Goal: Task Accomplishment & Management: Manage account settings

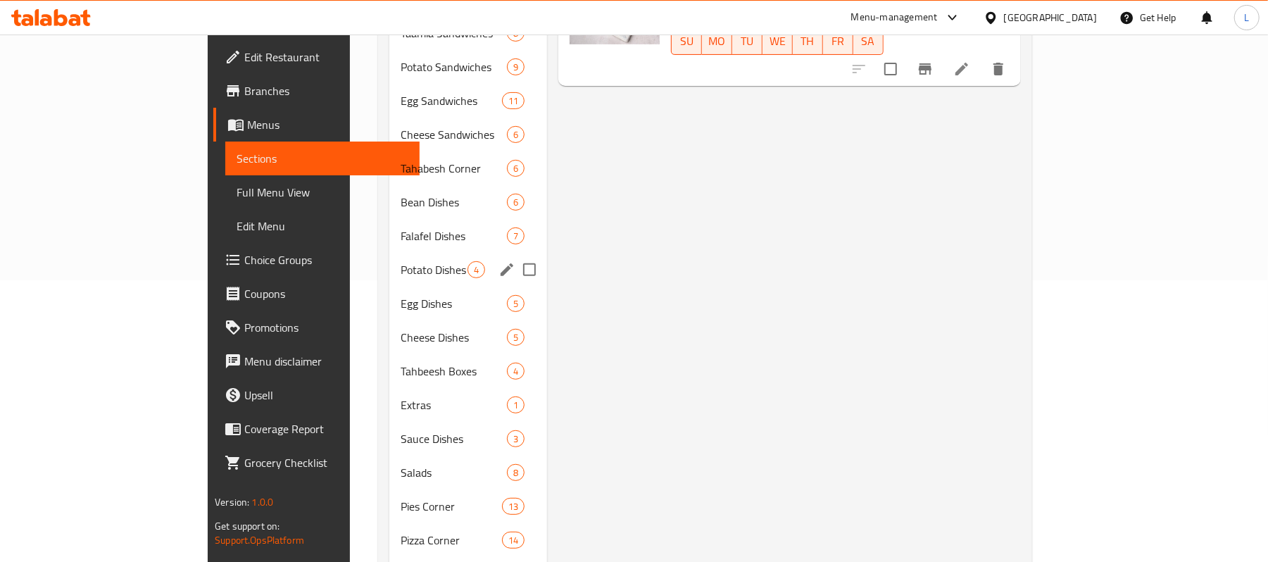
scroll to position [375, 0]
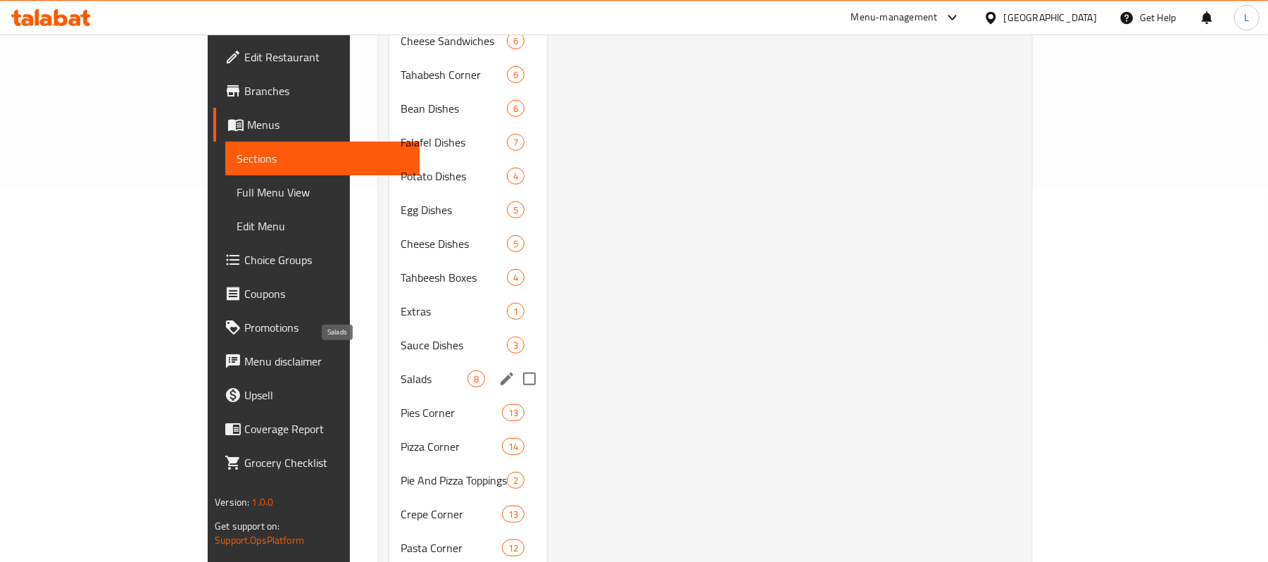
click at [401, 370] on span "Salads" at bounding box center [434, 378] width 67 height 17
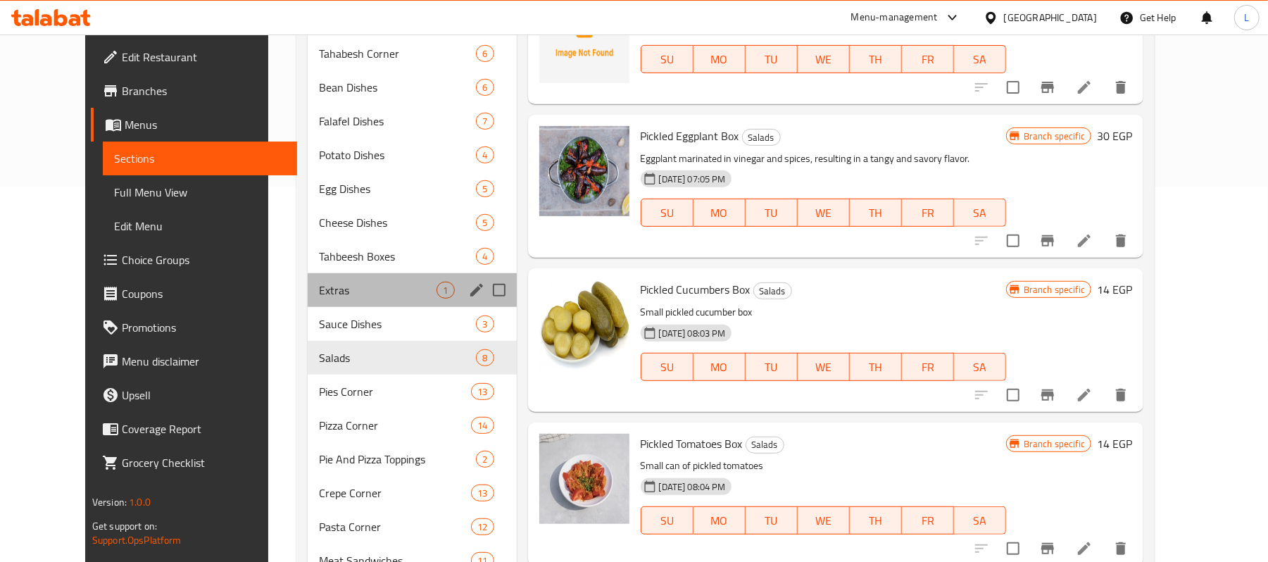
click at [317, 305] on div "Extras 1" at bounding box center [412, 290] width 209 height 34
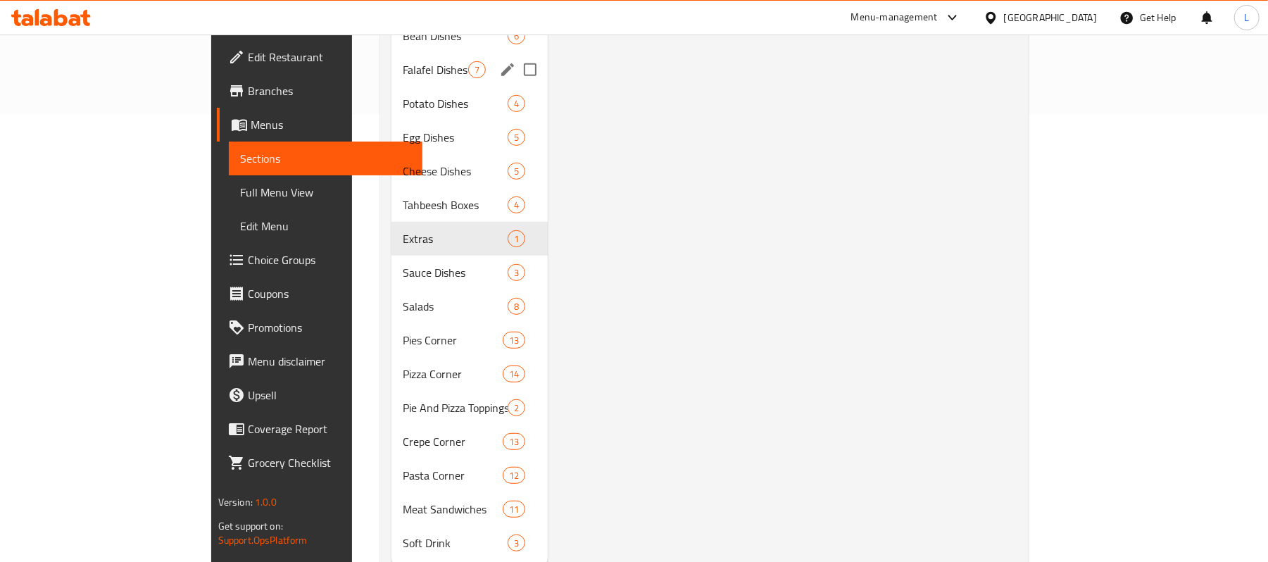
scroll to position [469, 0]
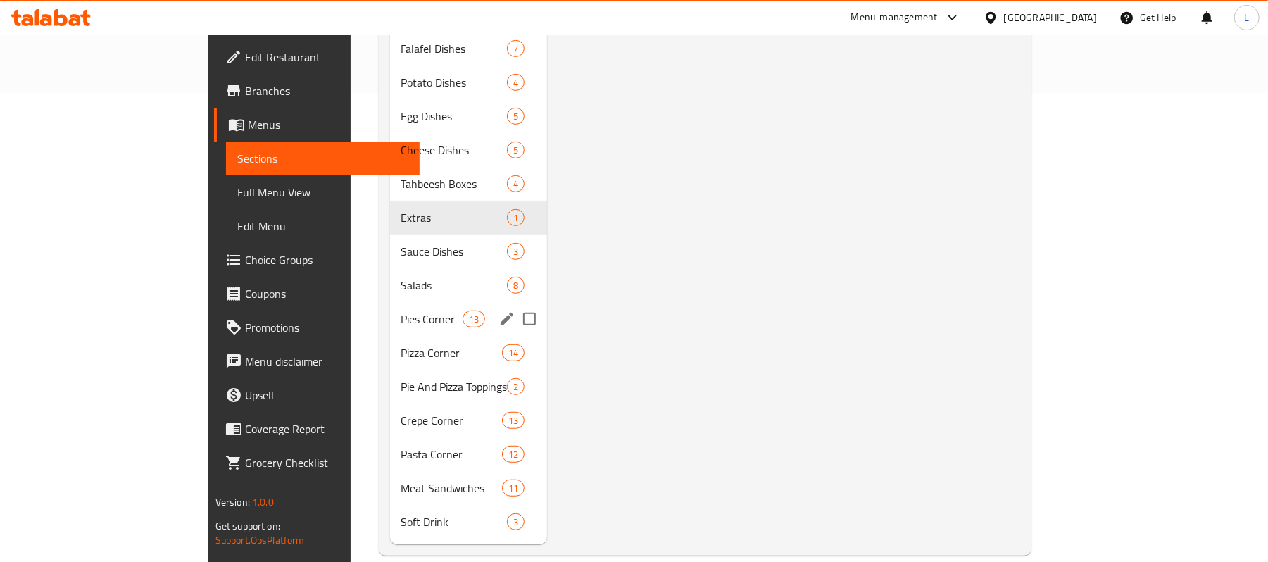
click at [401, 344] on span "Pizza Corner" at bounding box center [451, 352] width 101 height 17
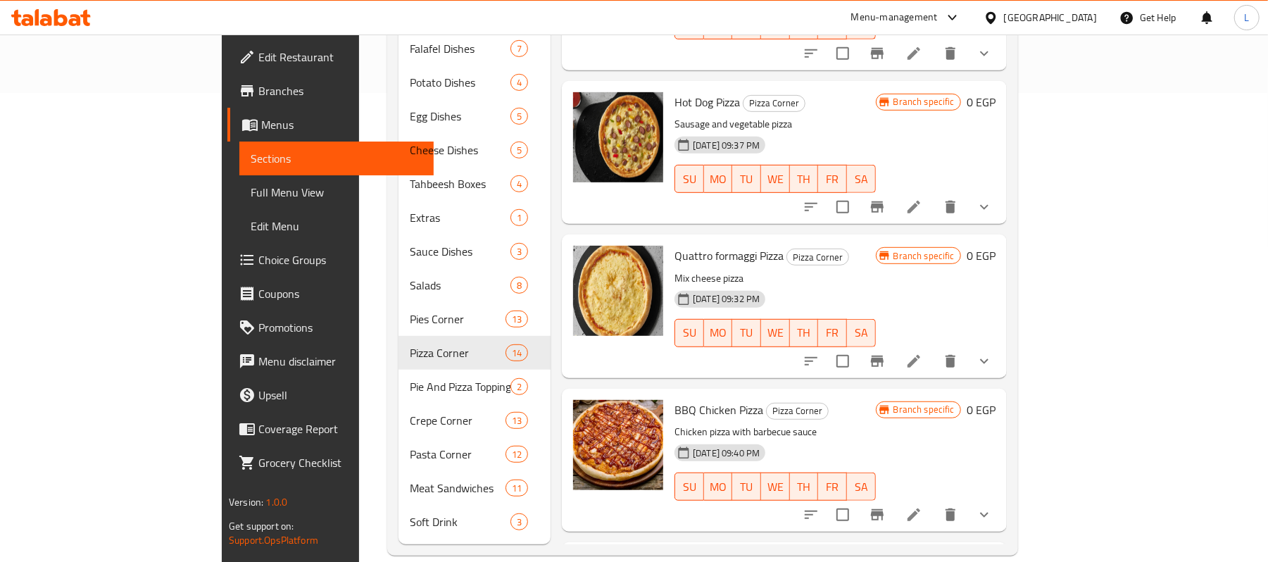
click at [251, 184] on span "Full Menu View" at bounding box center [337, 192] width 172 height 17
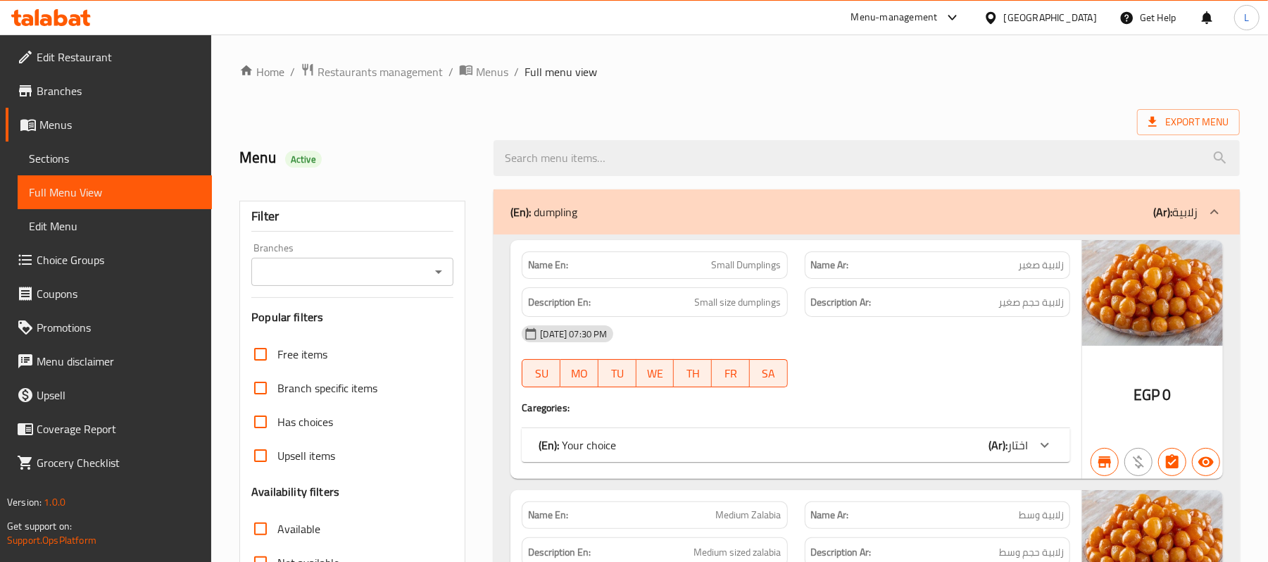
scroll to position [375, 0]
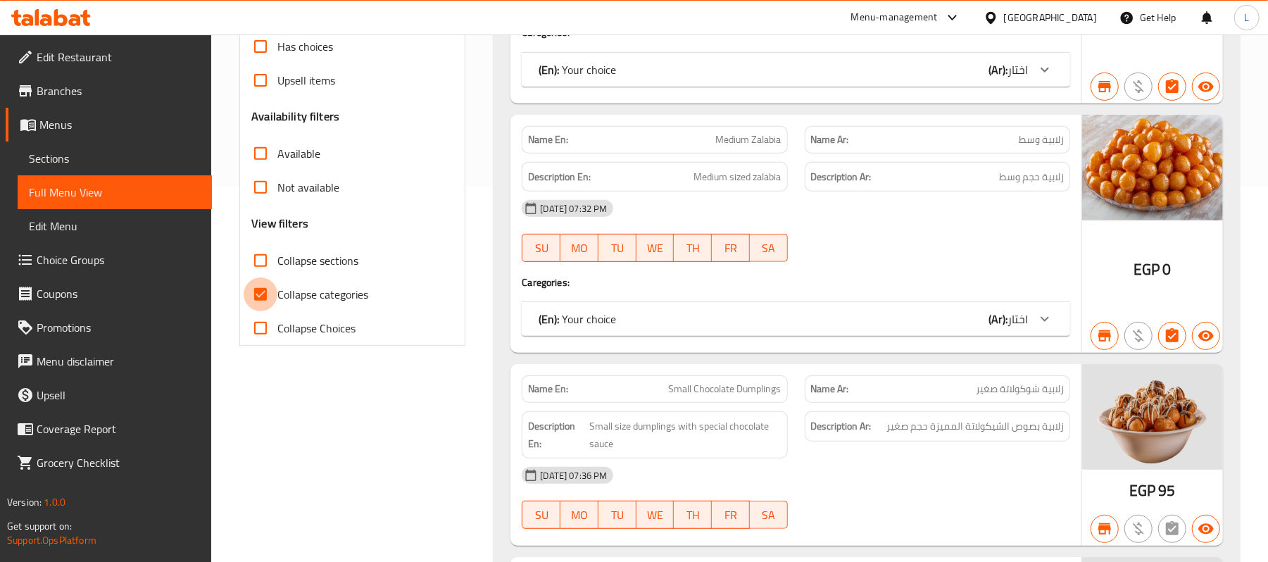
click at [255, 301] on input "Collapse categories" at bounding box center [261, 294] width 34 height 34
checkbox input "false"
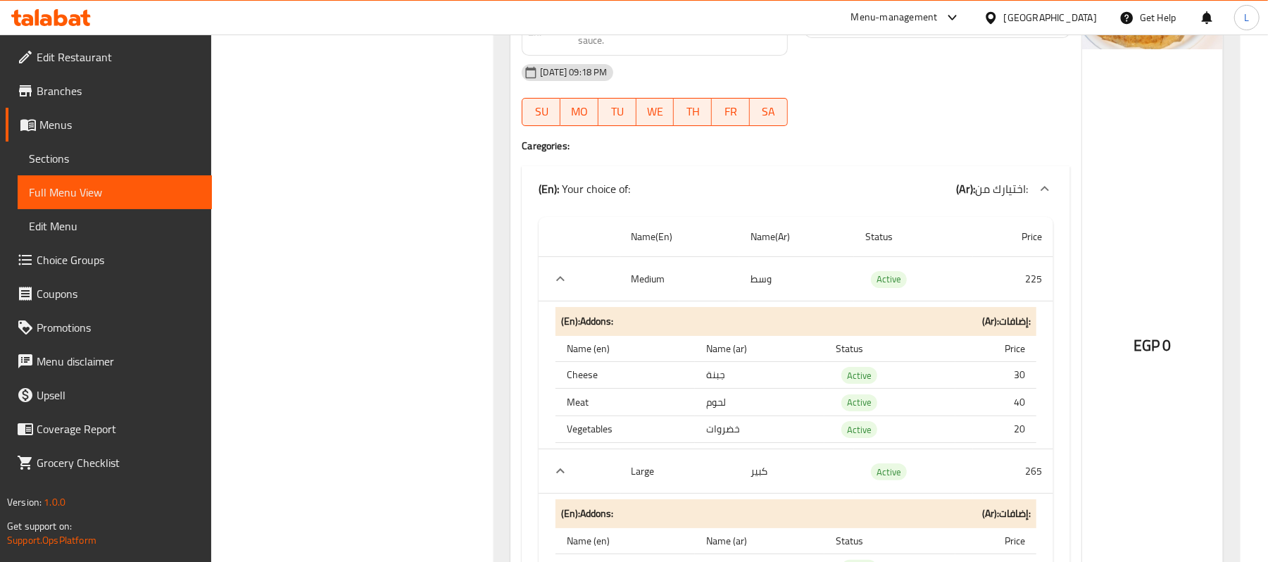
scroll to position [30350, 0]
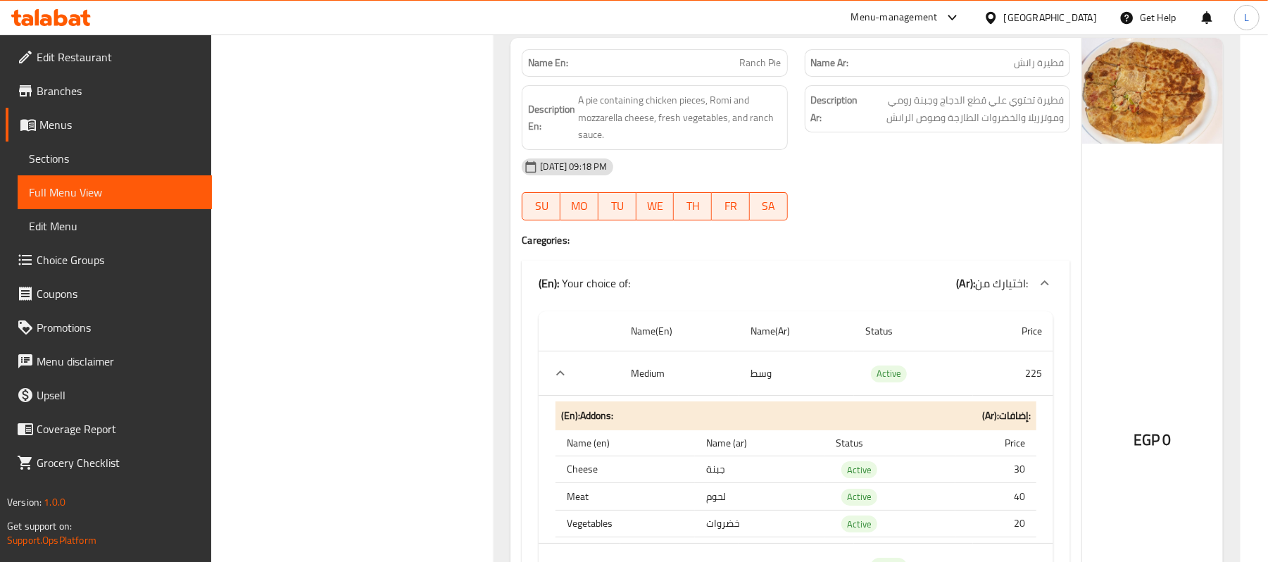
click at [54, 65] on span "Edit Restaurant" at bounding box center [119, 57] width 164 height 17
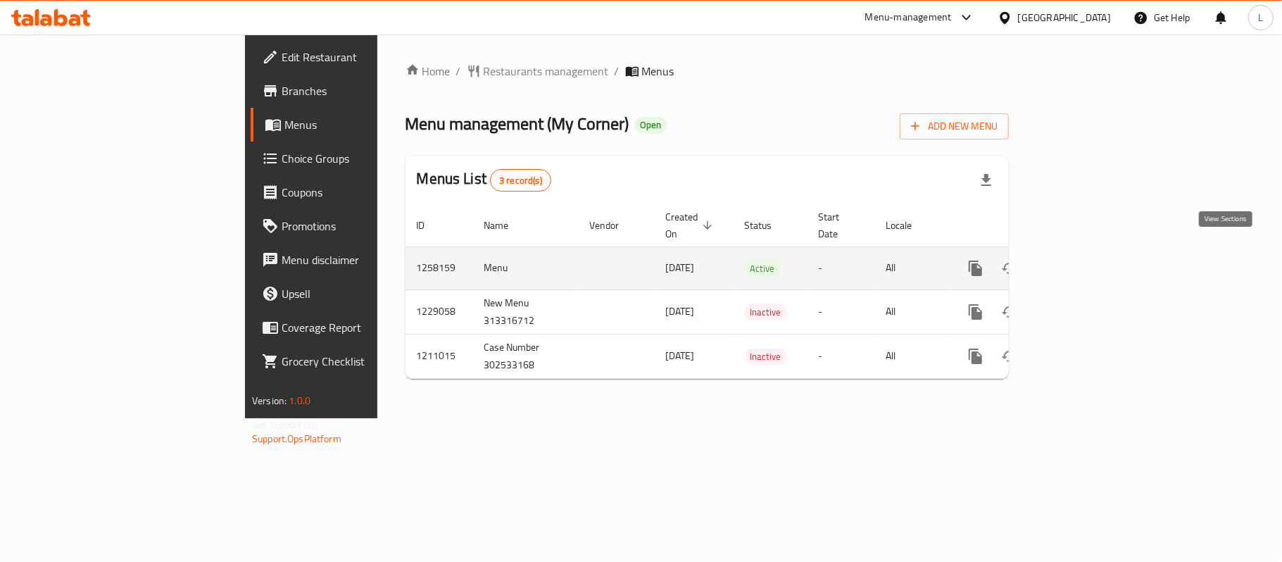
click at [1086, 260] on icon "enhanced table" at bounding box center [1077, 268] width 17 height 17
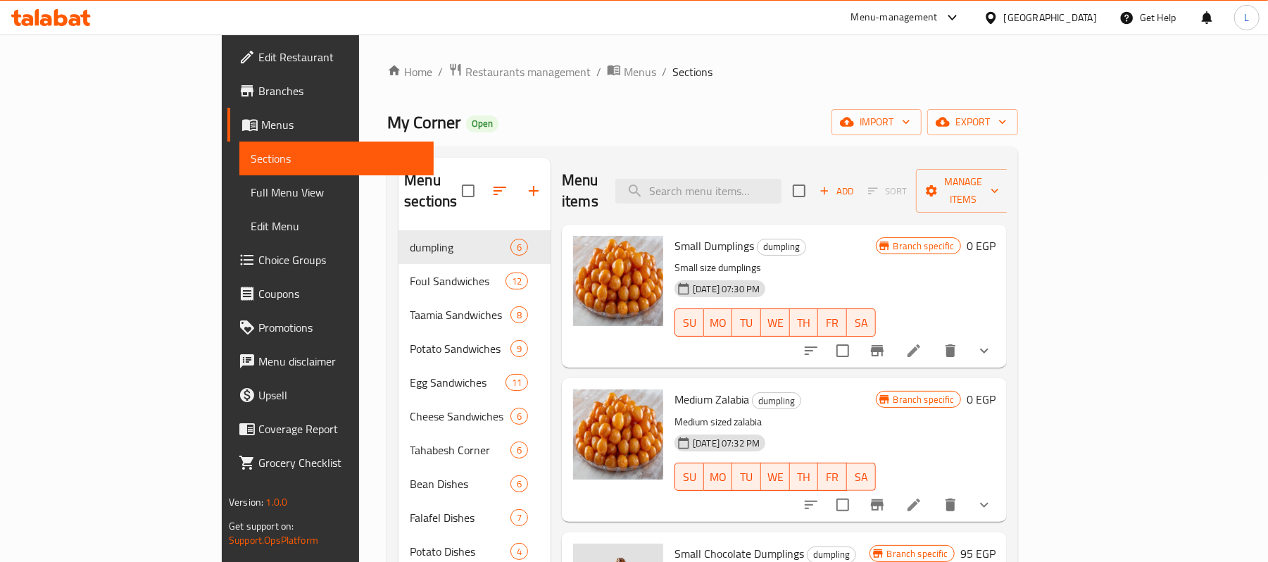
click at [251, 189] on span "Full Menu View" at bounding box center [337, 192] width 172 height 17
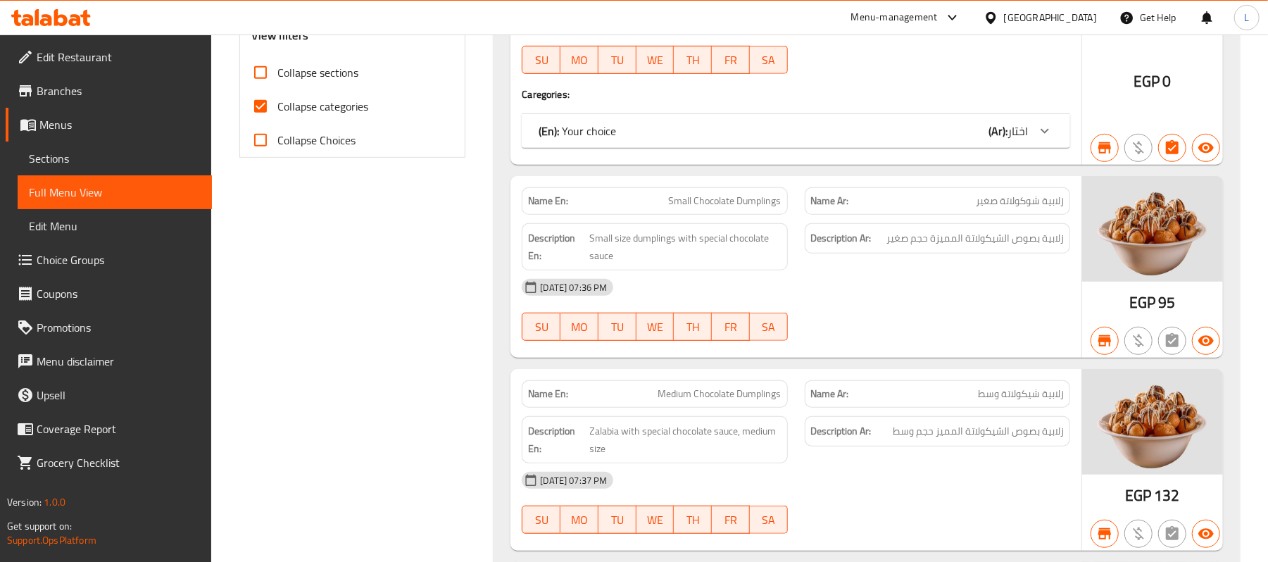
scroll to position [94, 0]
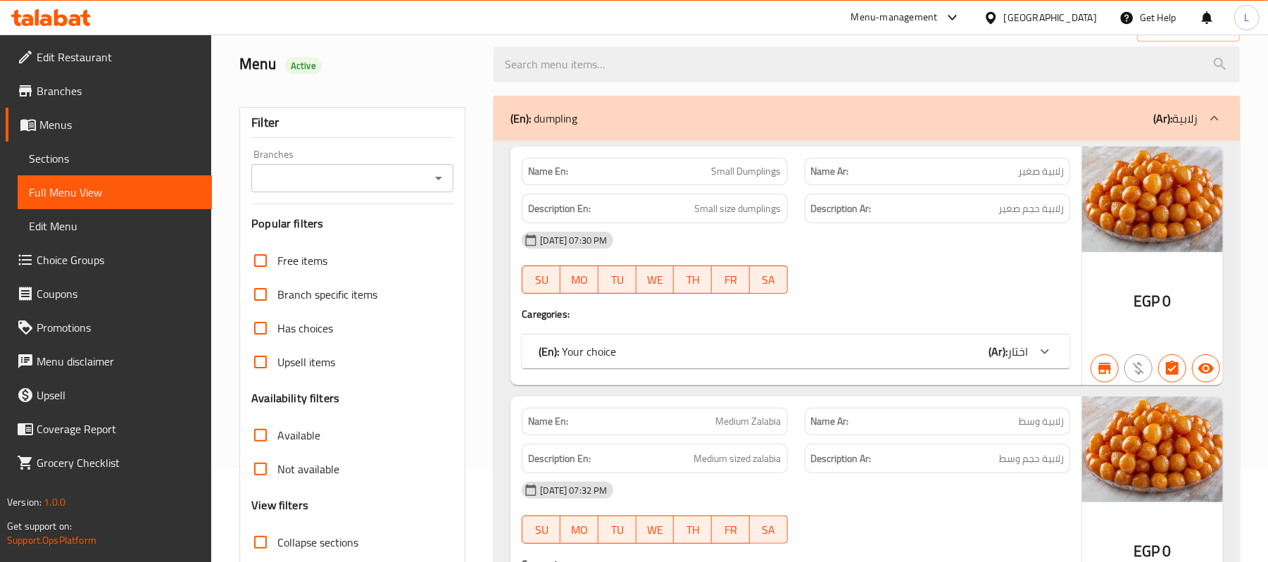
click at [430, 184] on icon "Open" at bounding box center [438, 178] width 17 height 17
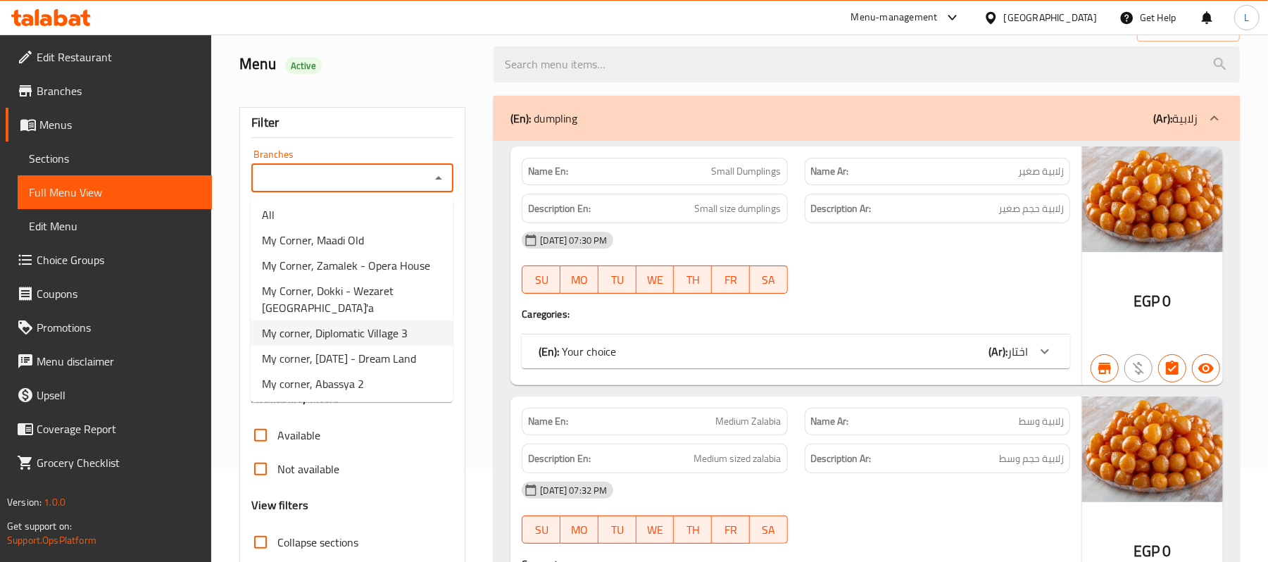
click at [420, 320] on li "My corner, Diplomatic Village 3" at bounding box center [352, 332] width 202 height 25
type input "My corner, Diplomatic Village 3"
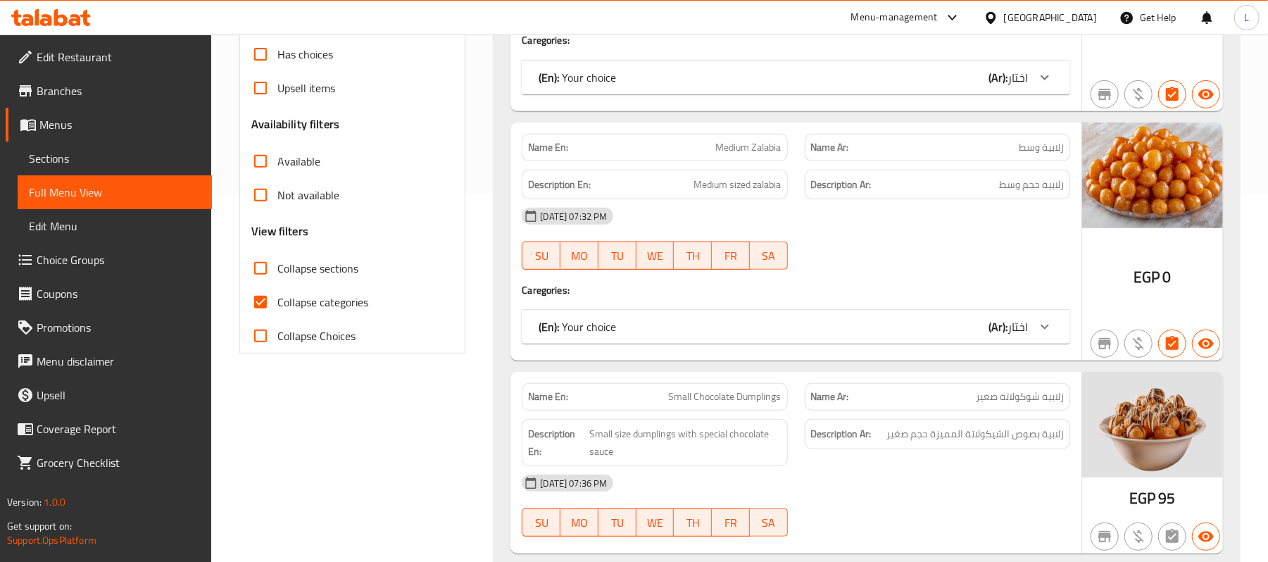
scroll to position [375, 0]
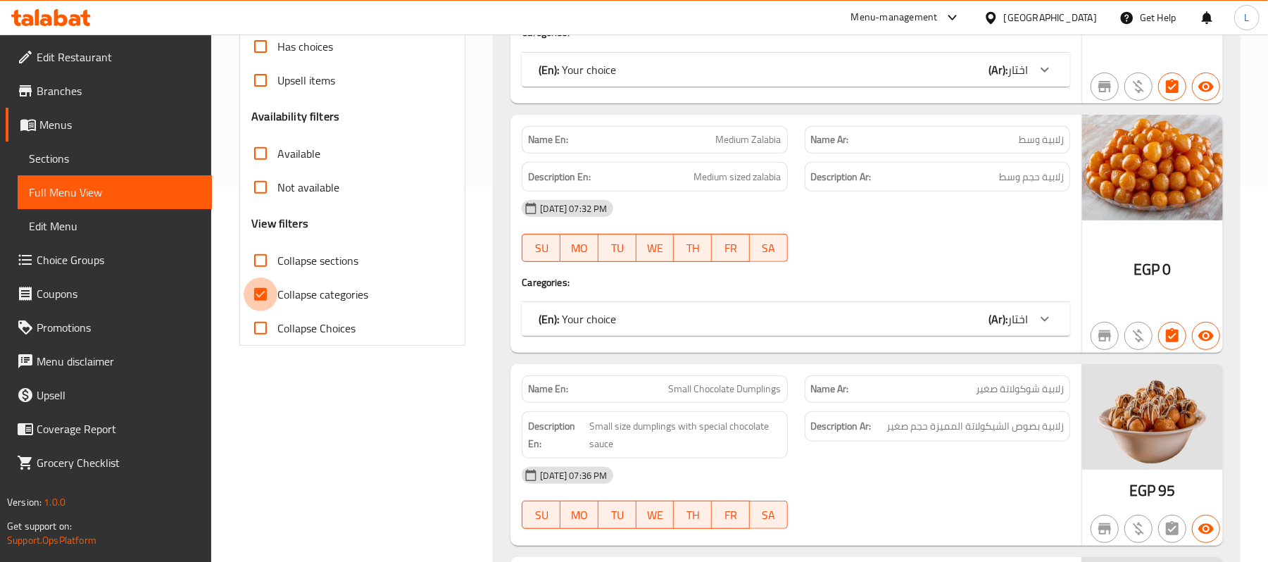
click at [265, 291] on input "Collapse categories" at bounding box center [261, 294] width 34 height 34
checkbox input "false"
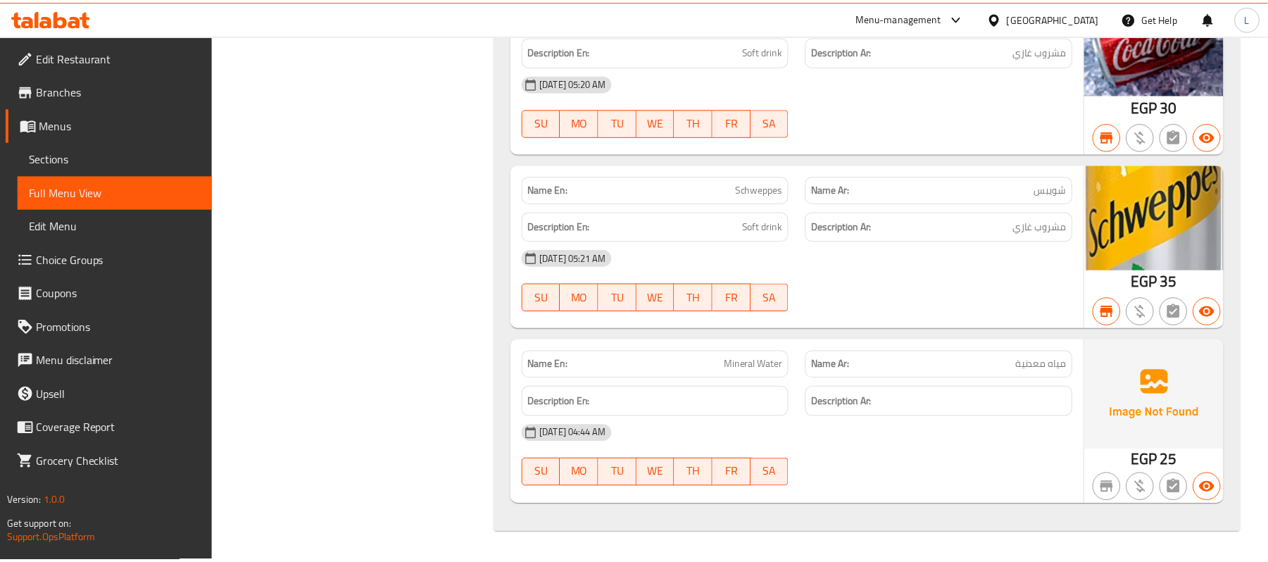
scroll to position [0, 0]
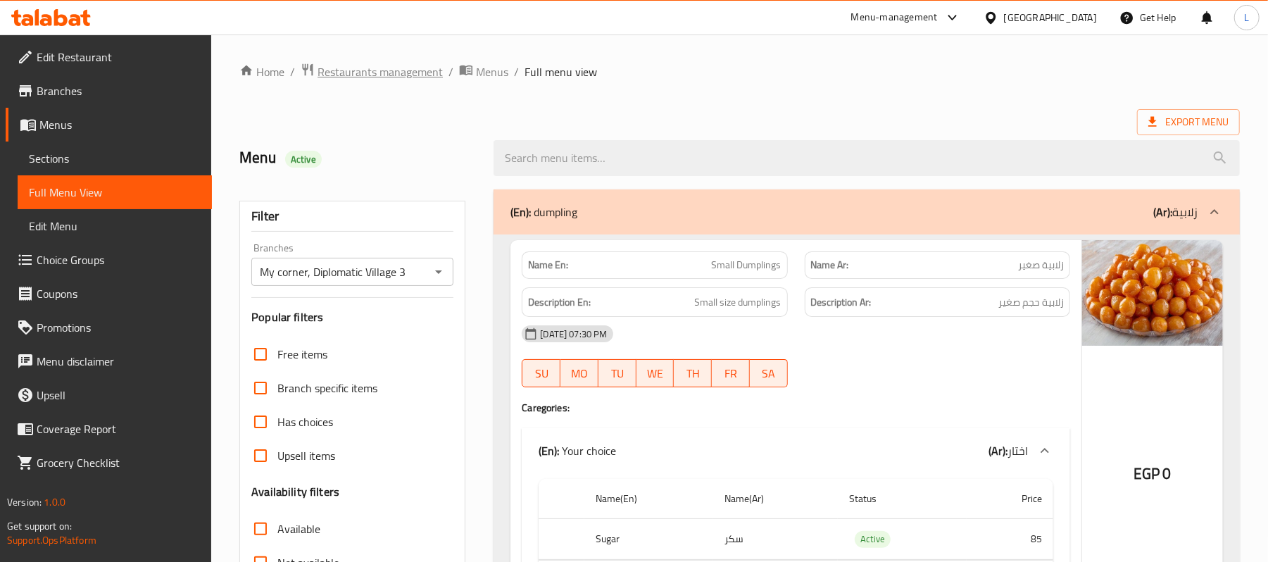
click at [363, 65] on span "Restaurants management" at bounding box center [380, 71] width 125 height 17
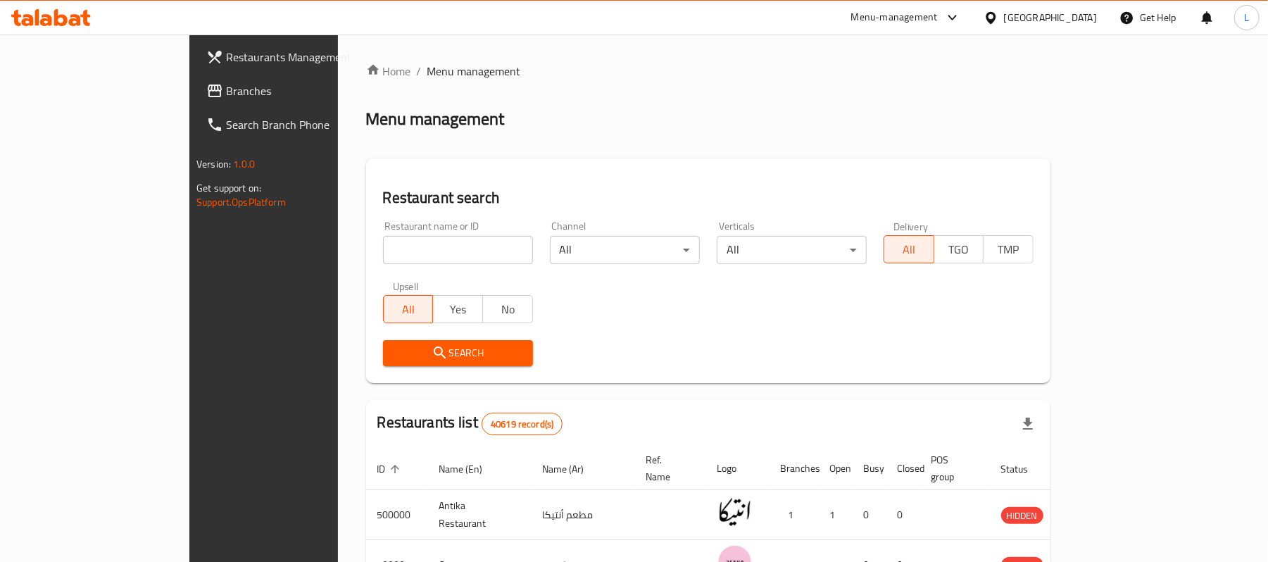
click at [1076, 14] on div "[GEOGRAPHIC_DATA]" at bounding box center [1050, 17] width 93 height 15
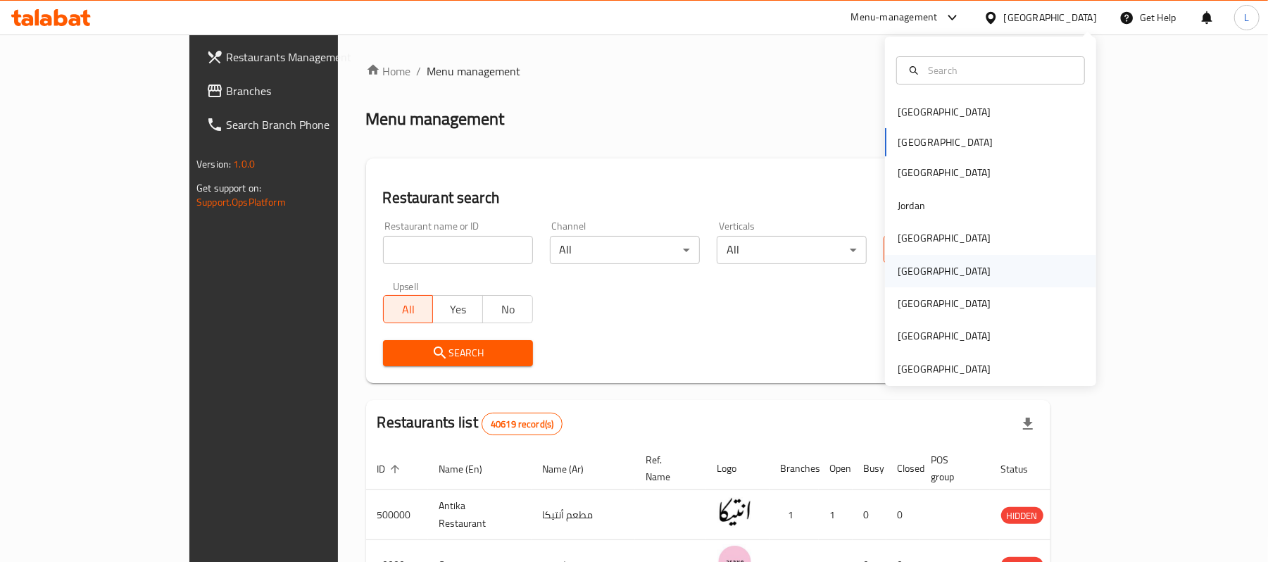
click at [898, 277] on div "[GEOGRAPHIC_DATA]" at bounding box center [944, 270] width 93 height 15
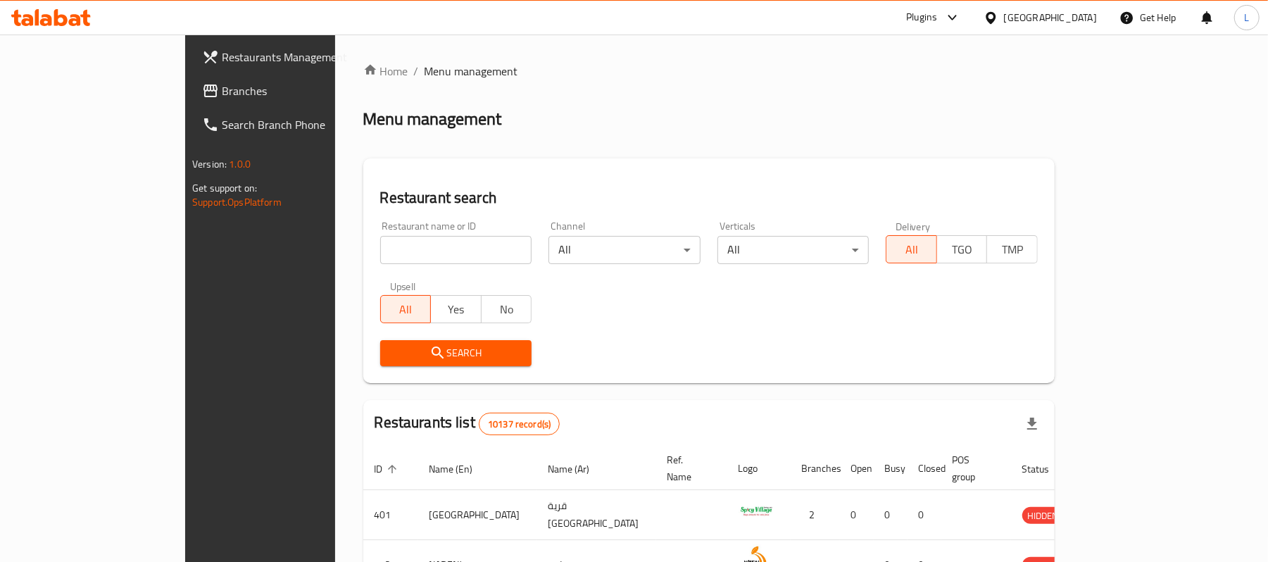
drag, startPoint x: 304, startPoint y: 254, endPoint x: 304, endPoint y: 266, distance: 12.0
click at [380, 254] on input "search" at bounding box center [456, 250] width 152 height 28
paste input "49589"
type input "49589"
click at [391, 360] on span "Search" at bounding box center [456, 353] width 130 height 18
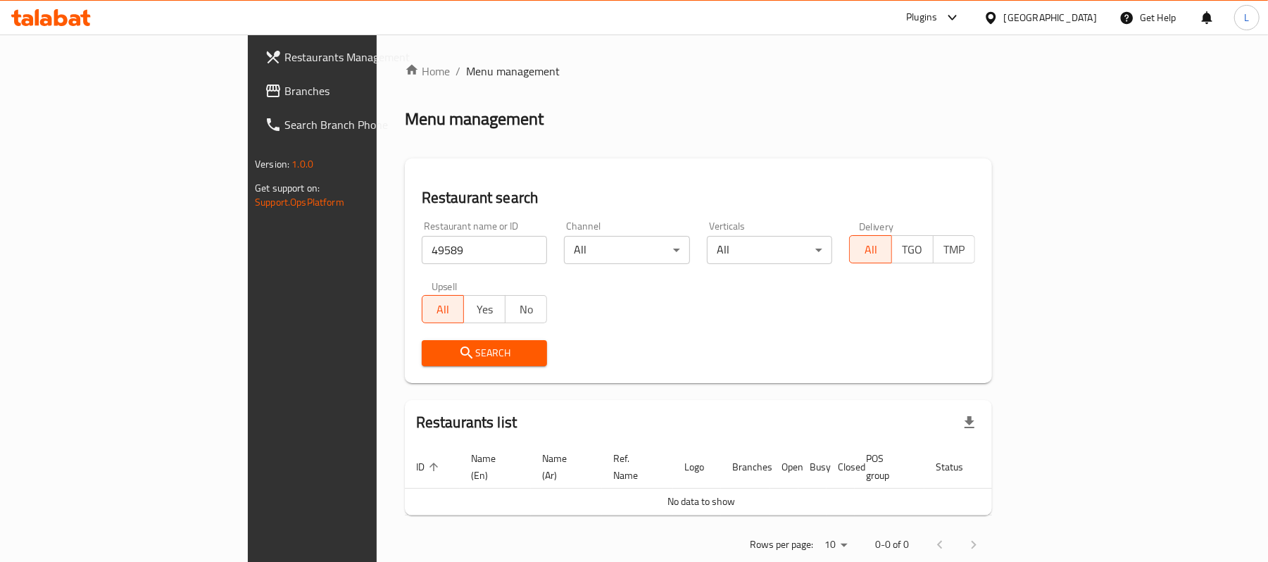
click at [253, 101] on link "Branches" at bounding box center [356, 91] width 206 height 34
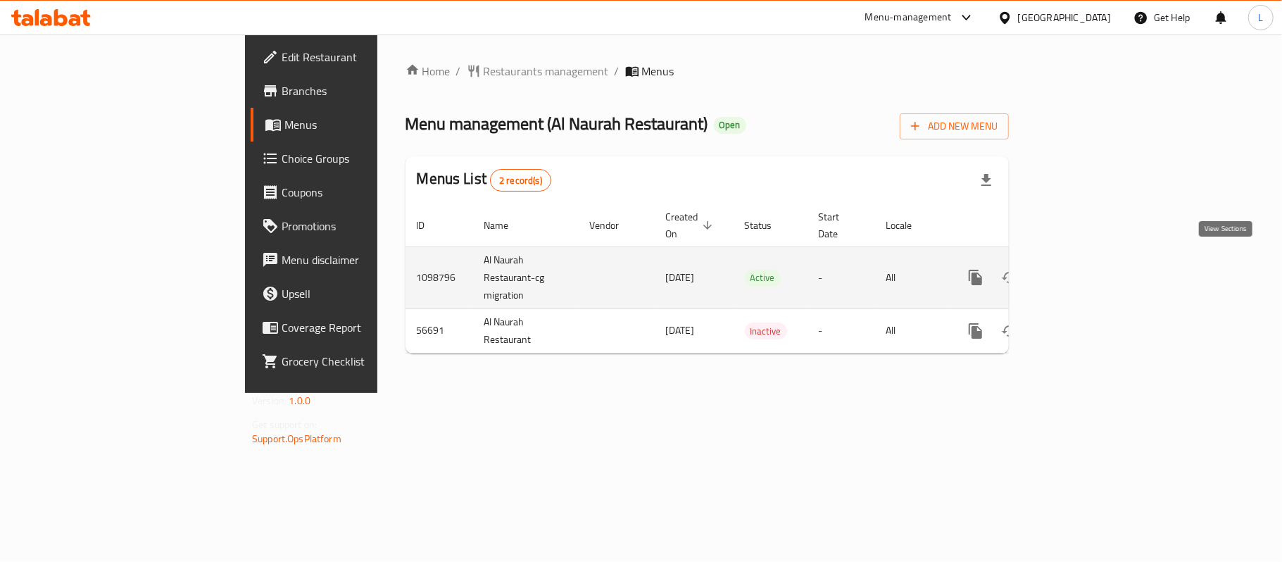
click at [1086, 269] on icon "enhanced table" at bounding box center [1077, 277] width 17 height 17
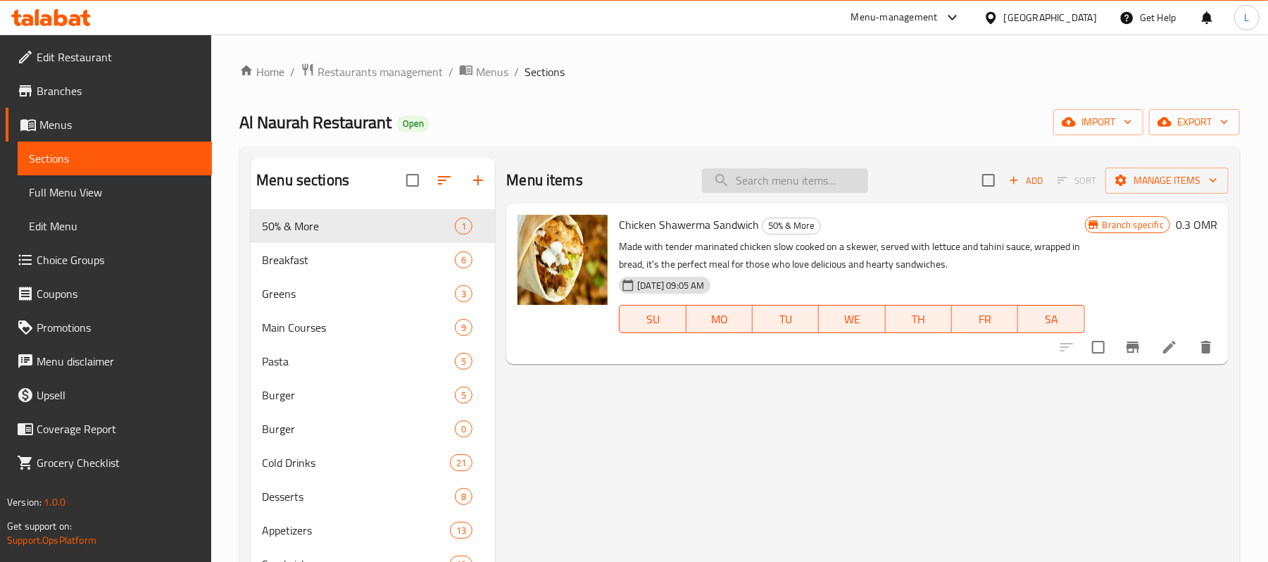
click at [762, 183] on input "search" at bounding box center [785, 180] width 166 height 25
paste input "Chicken Nuggets"
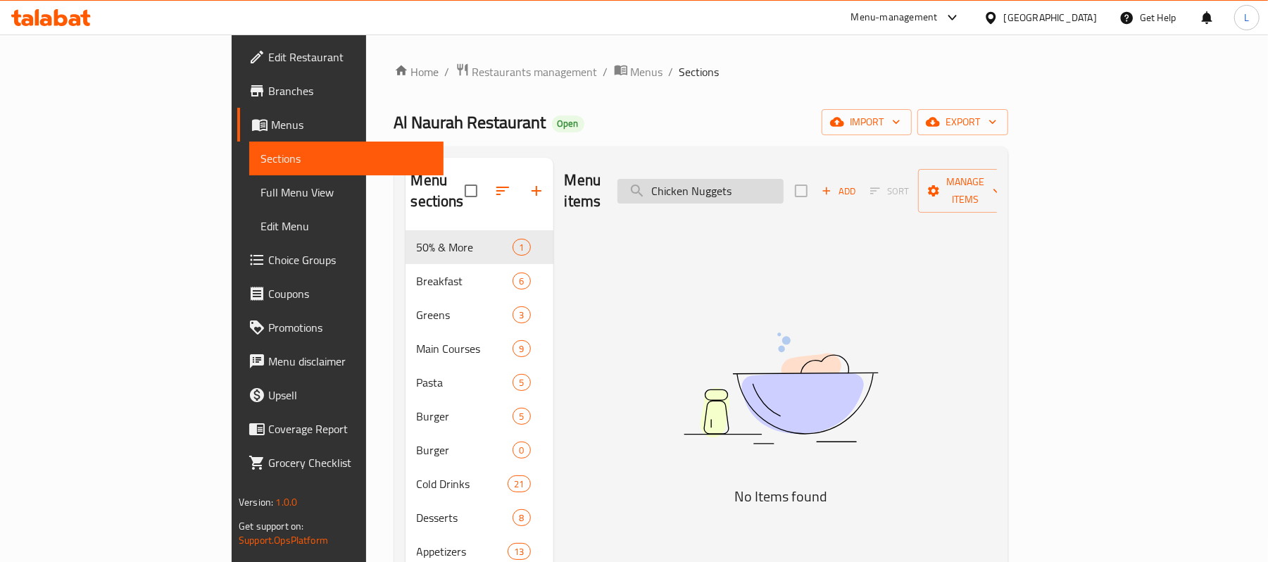
click at [738, 182] on input "Chicken Nuggets" at bounding box center [700, 191] width 166 height 25
click at [784, 181] on input "Chicken Nuggets" at bounding box center [700, 191] width 166 height 25
click at [772, 179] on input "Chicken Nugge" at bounding box center [700, 191] width 166 height 25
drag, startPoint x: 775, startPoint y: 184, endPoint x: 667, endPoint y: 192, distance: 108.0
click at [667, 192] on div "Menu items Chicken Nugge Add Sort Manage items" at bounding box center [781, 191] width 432 height 67
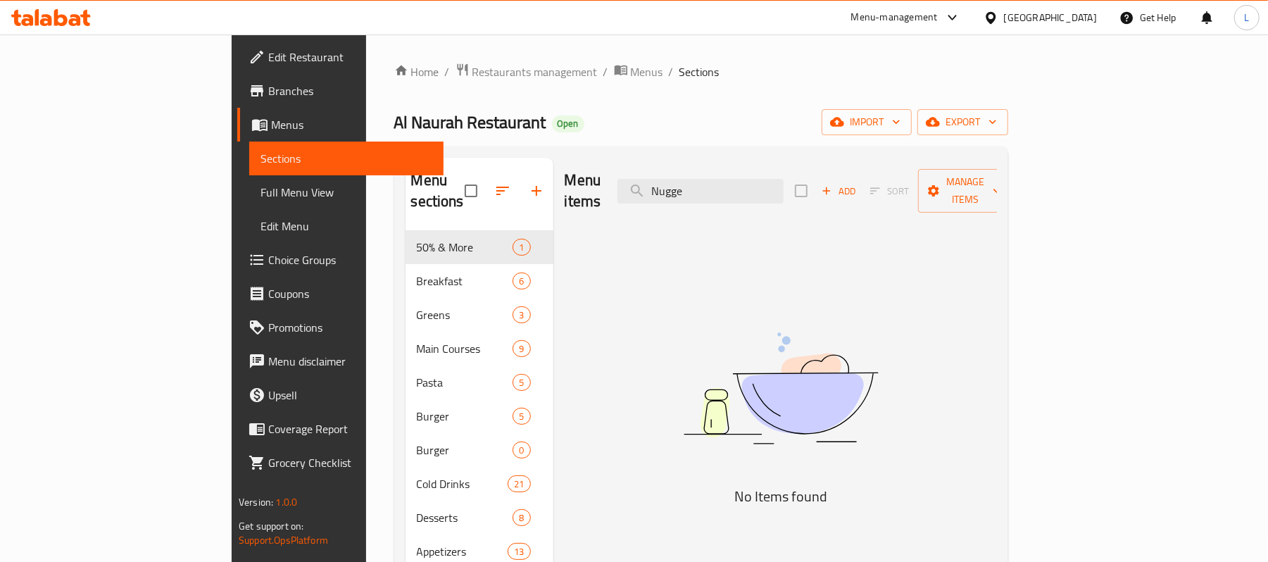
type input "Nugge"
